Goal: Transaction & Acquisition: Download file/media

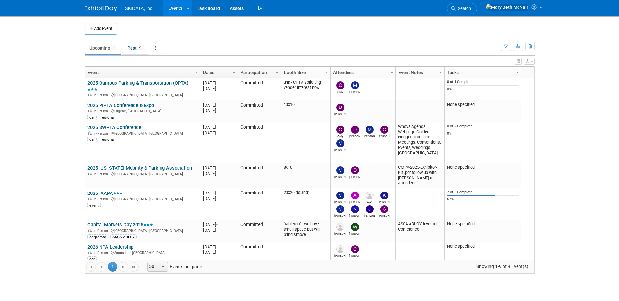
click at [134, 50] on link "Past 20" at bounding box center [135, 48] width 27 height 12
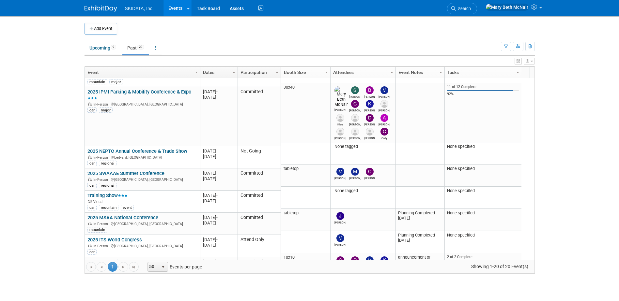
scroll to position [117, 0]
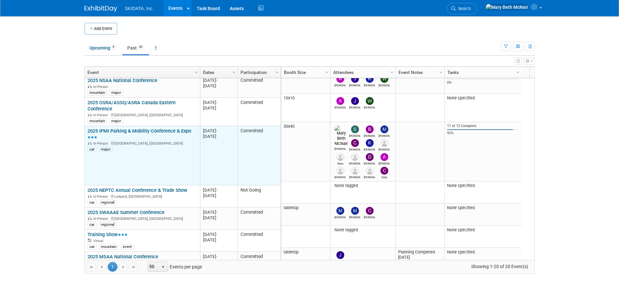
click at [125, 128] on link "2025 IPMI Parking & Mobility Conference & Expo" at bounding box center [139, 134] width 104 height 12
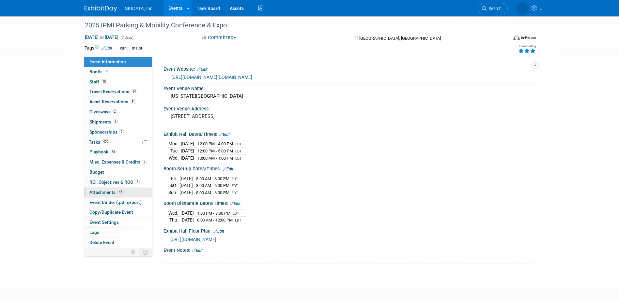
click at [101, 195] on span "Attachments 67" at bounding box center [106, 192] width 34 height 5
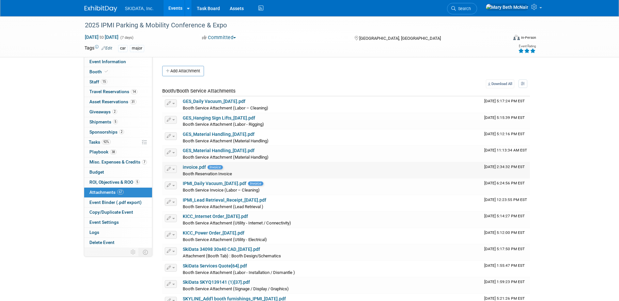
click at [196, 165] on link "invoice.pdf" at bounding box center [194, 167] width 23 height 5
